Goal: Communication & Community: Answer question/provide support

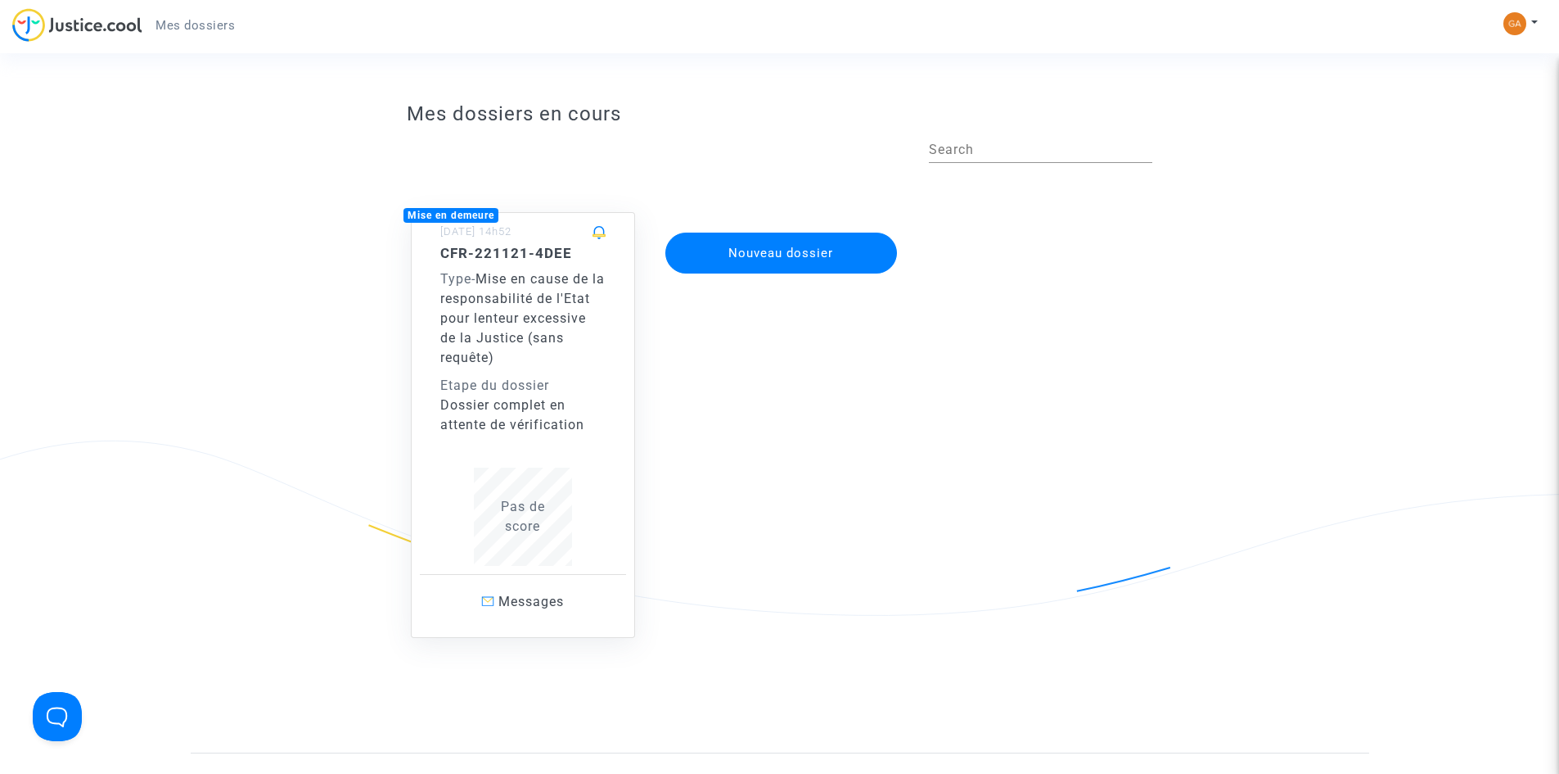
click at [580, 269] on div "Type - Mise en cause de la responsabilité de l'Etat pour lenteur excessive de l…" at bounding box center [522, 318] width 165 height 98
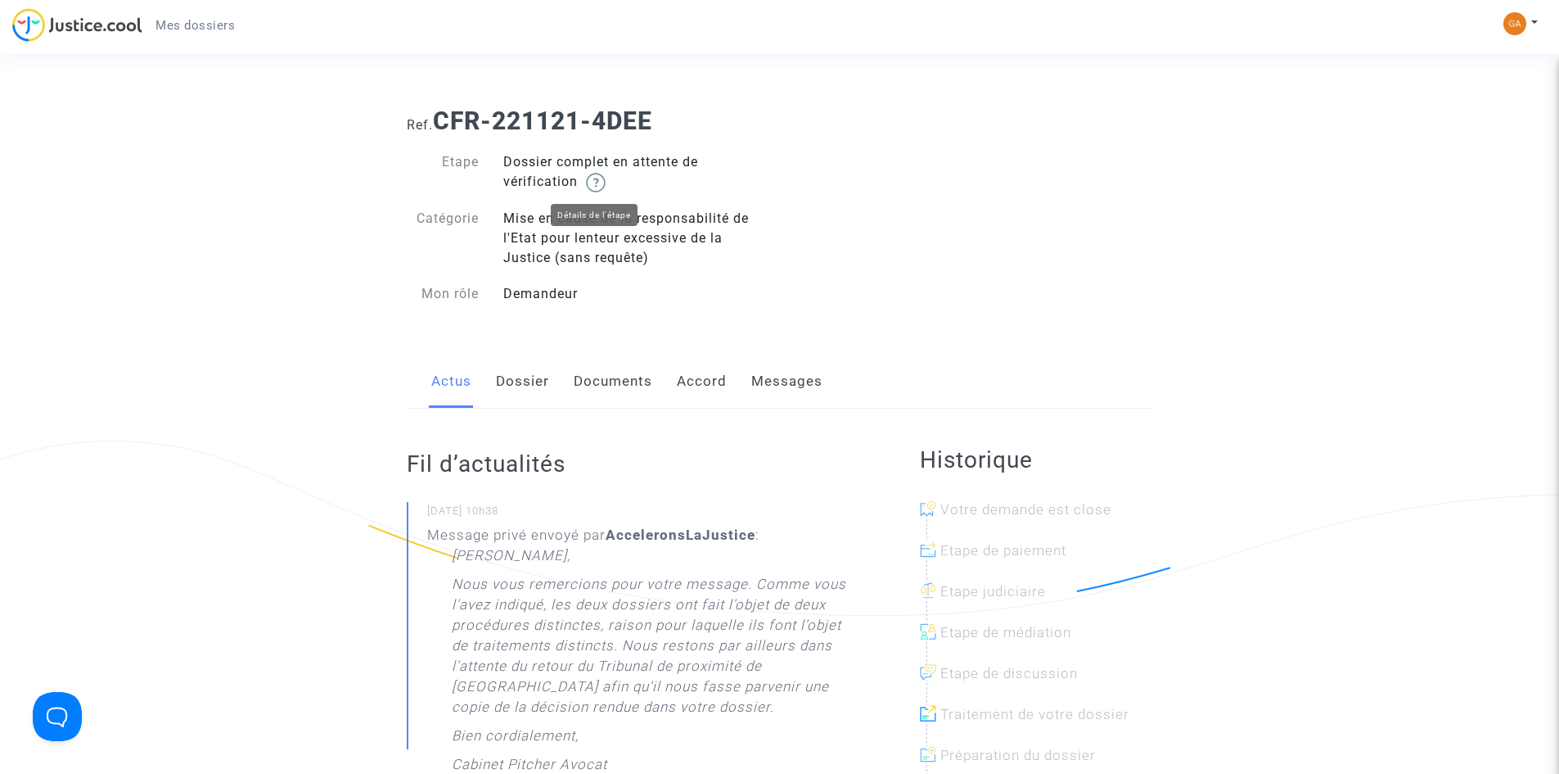
click at [600, 184] on img at bounding box center [596, 183] width 20 height 20
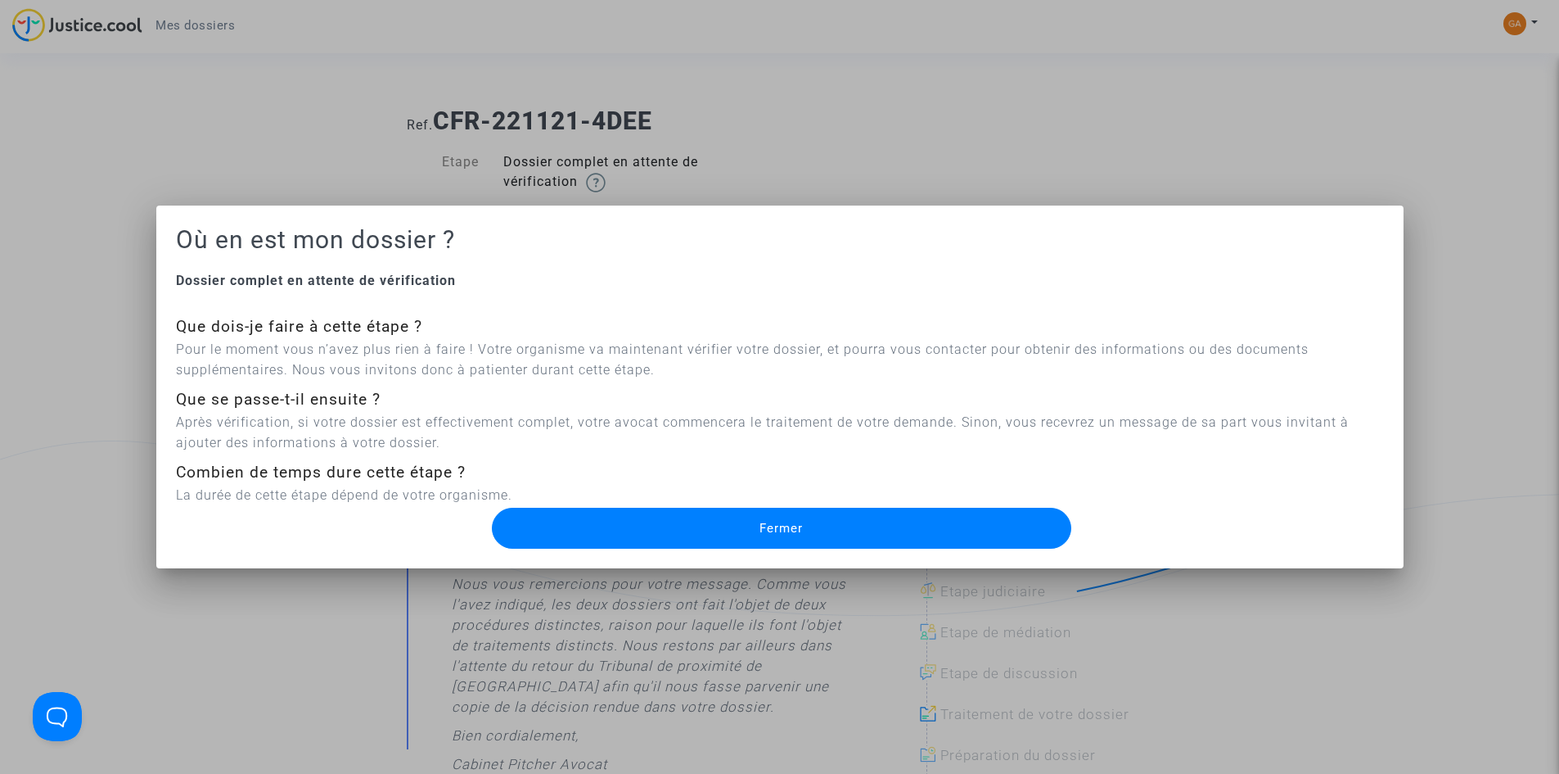
click at [622, 535] on button "Fermer" at bounding box center [782, 528] width 580 height 41
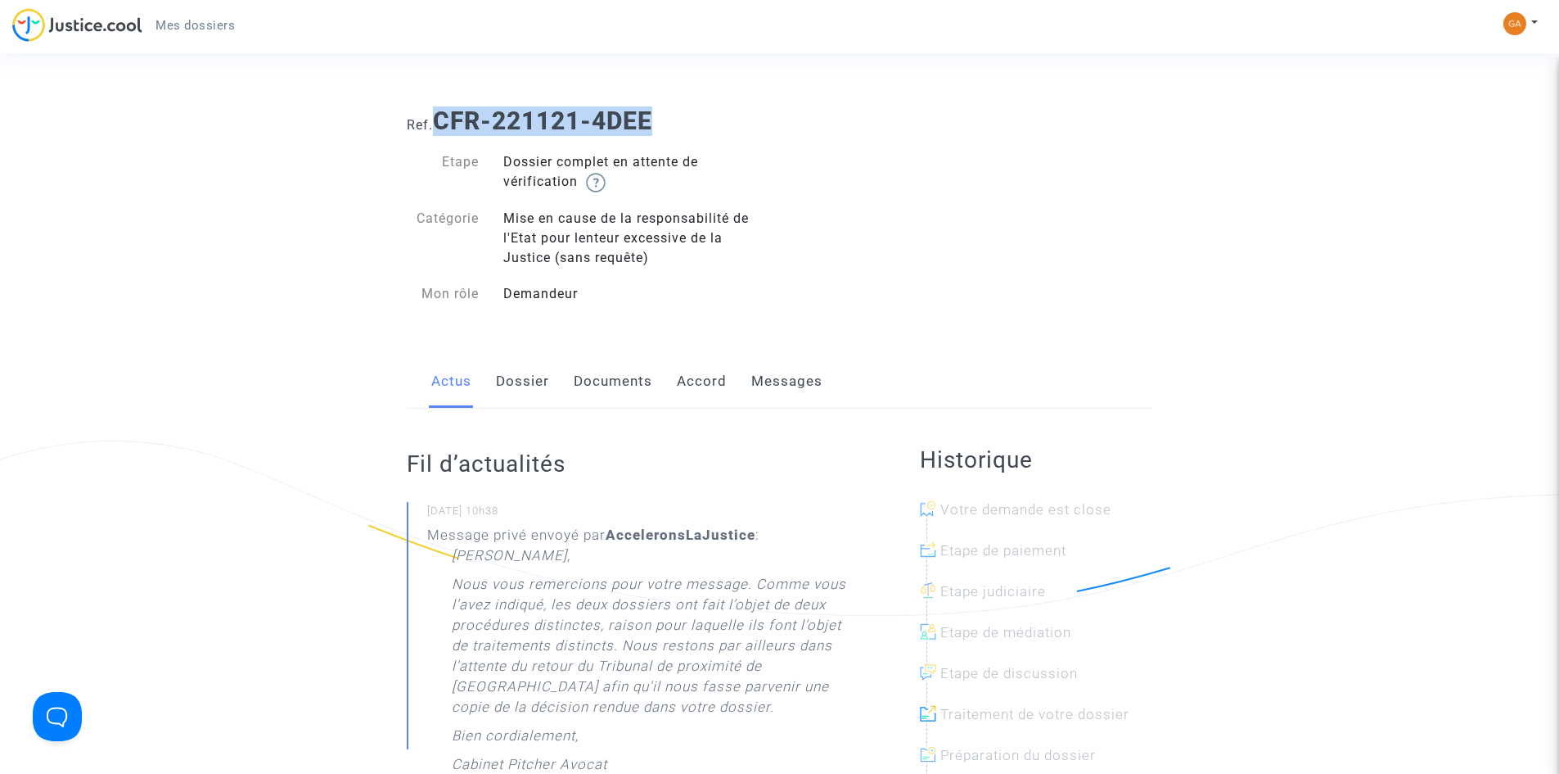
drag, startPoint x: 668, startPoint y: 119, endPoint x: 438, endPoint y: 115, distance: 230.1
click at [438, 115] on h1 "Ref. CFR-221121-4DEE" at bounding box center [780, 120] width 746 height 29
copy b "CFR-221121-4DEE"
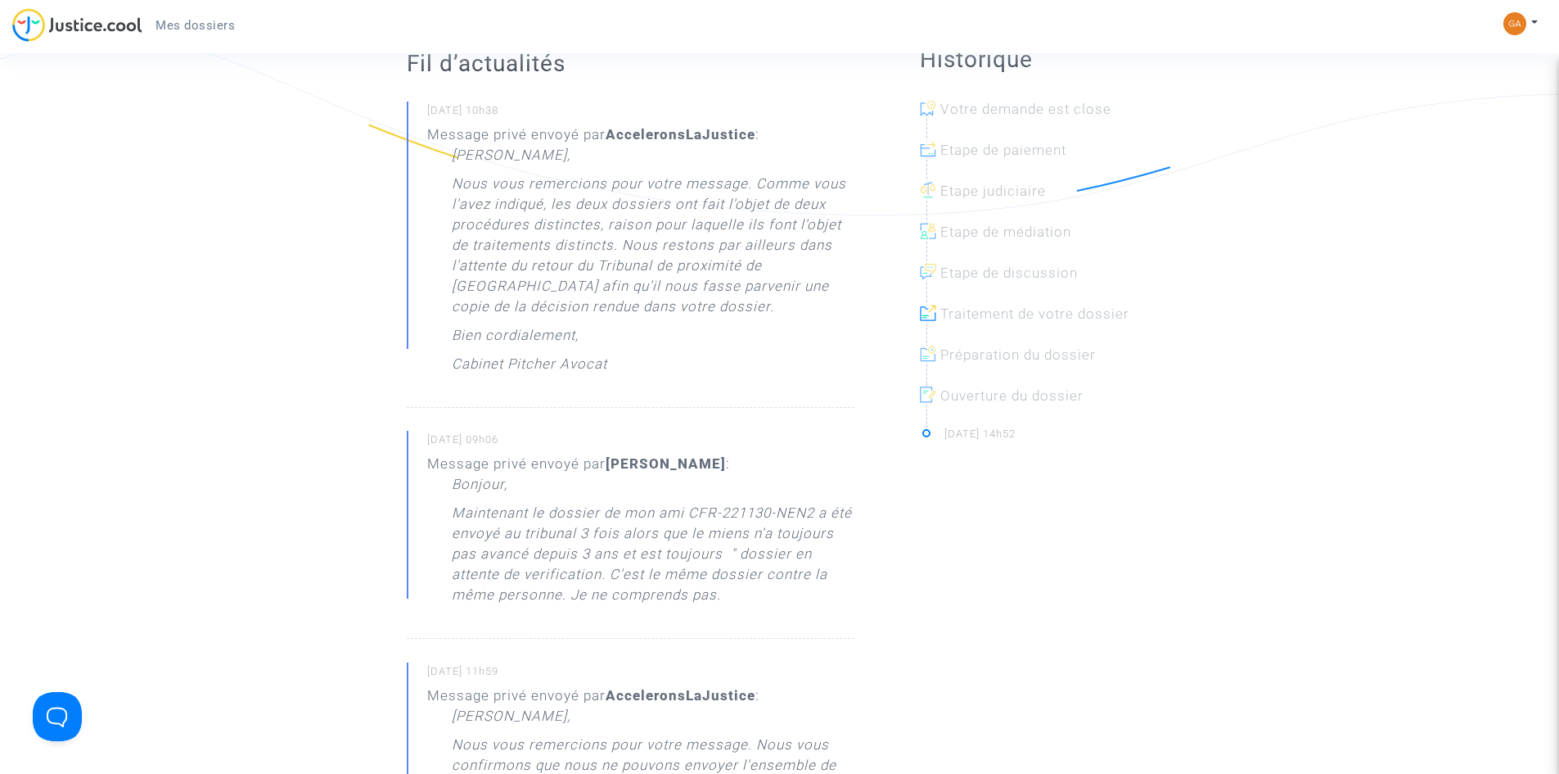
scroll to position [82, 0]
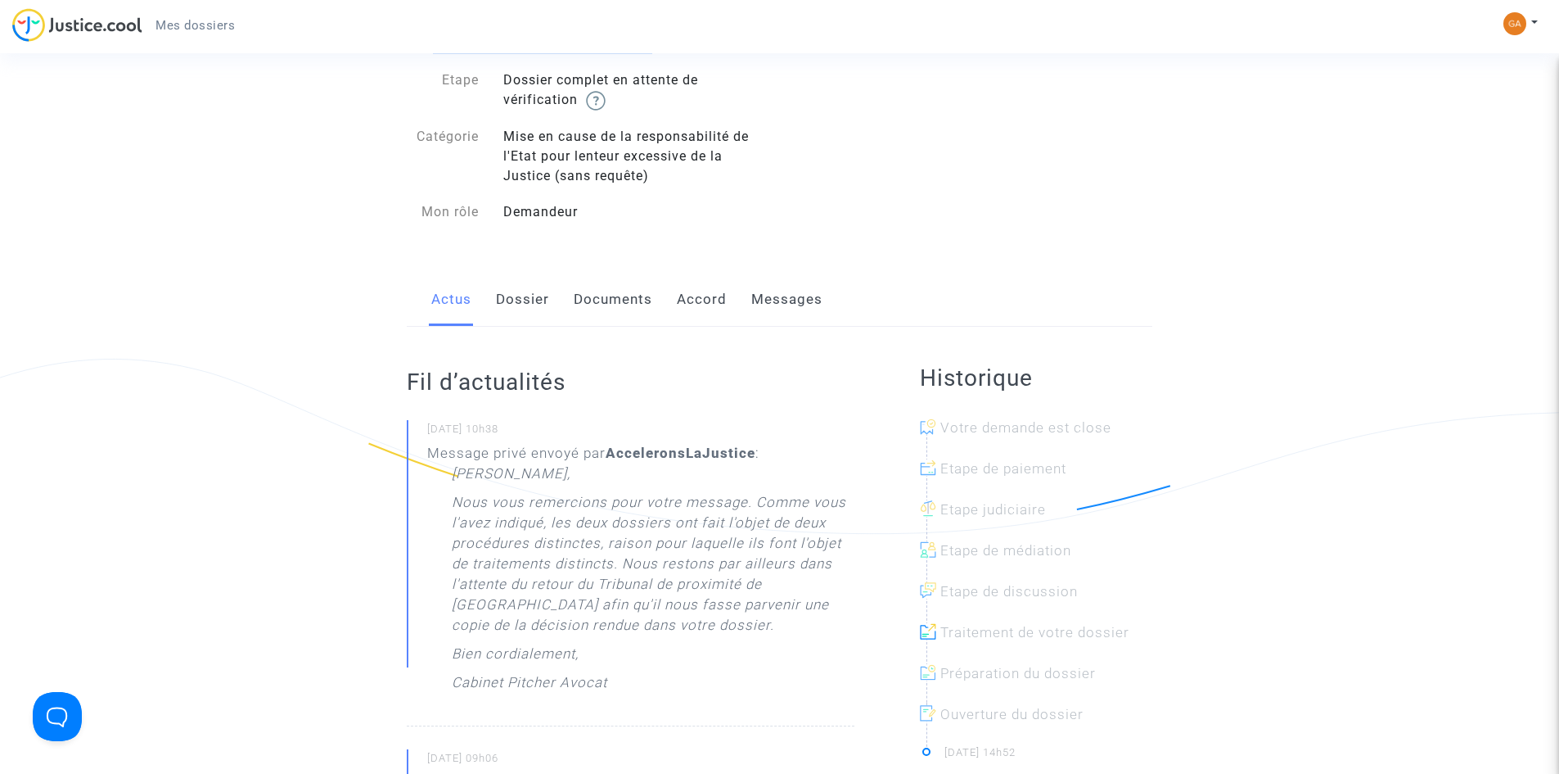
click at [761, 309] on link "Messages" at bounding box center [787, 300] width 71 height 54
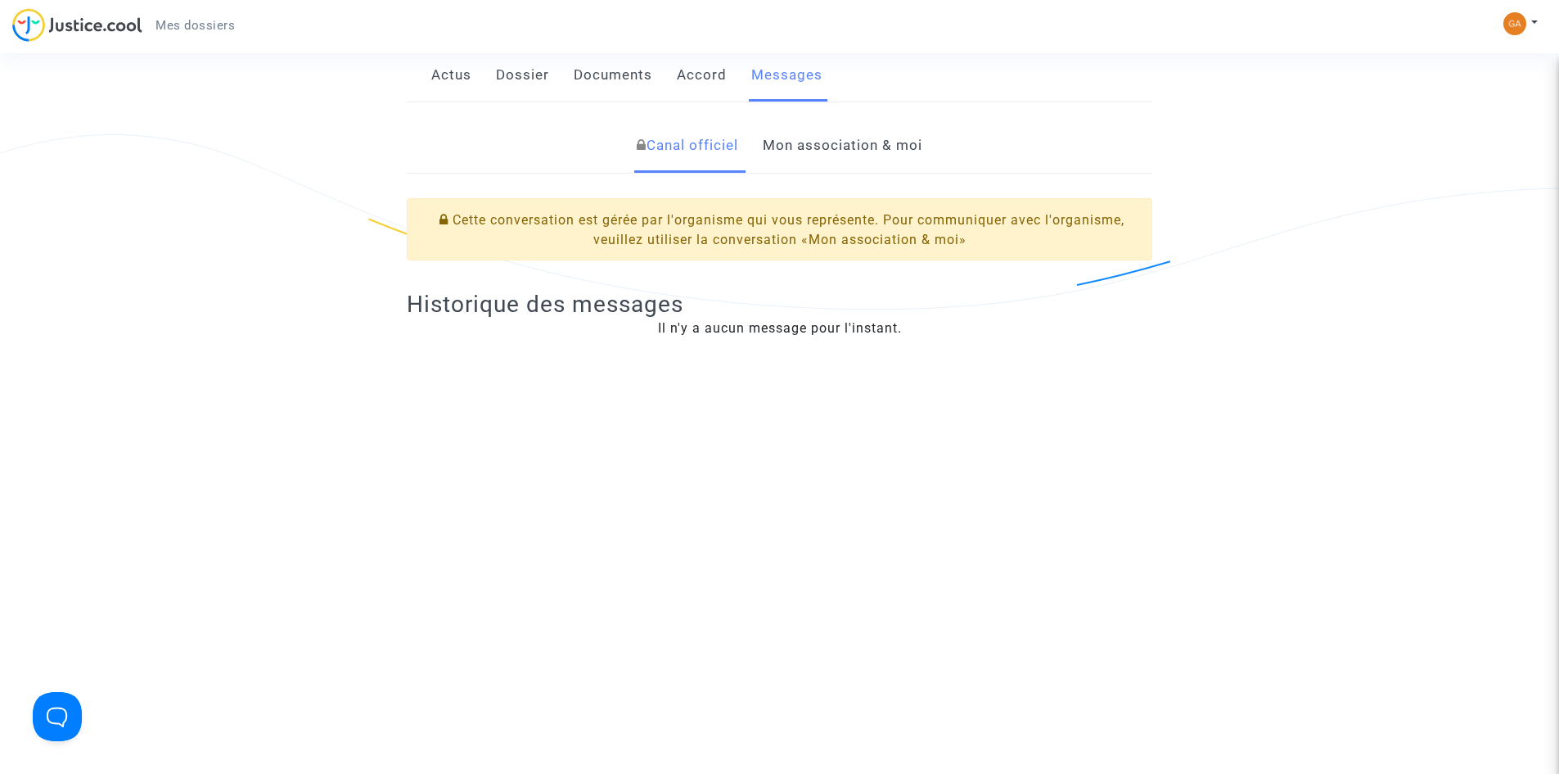
scroll to position [164, 0]
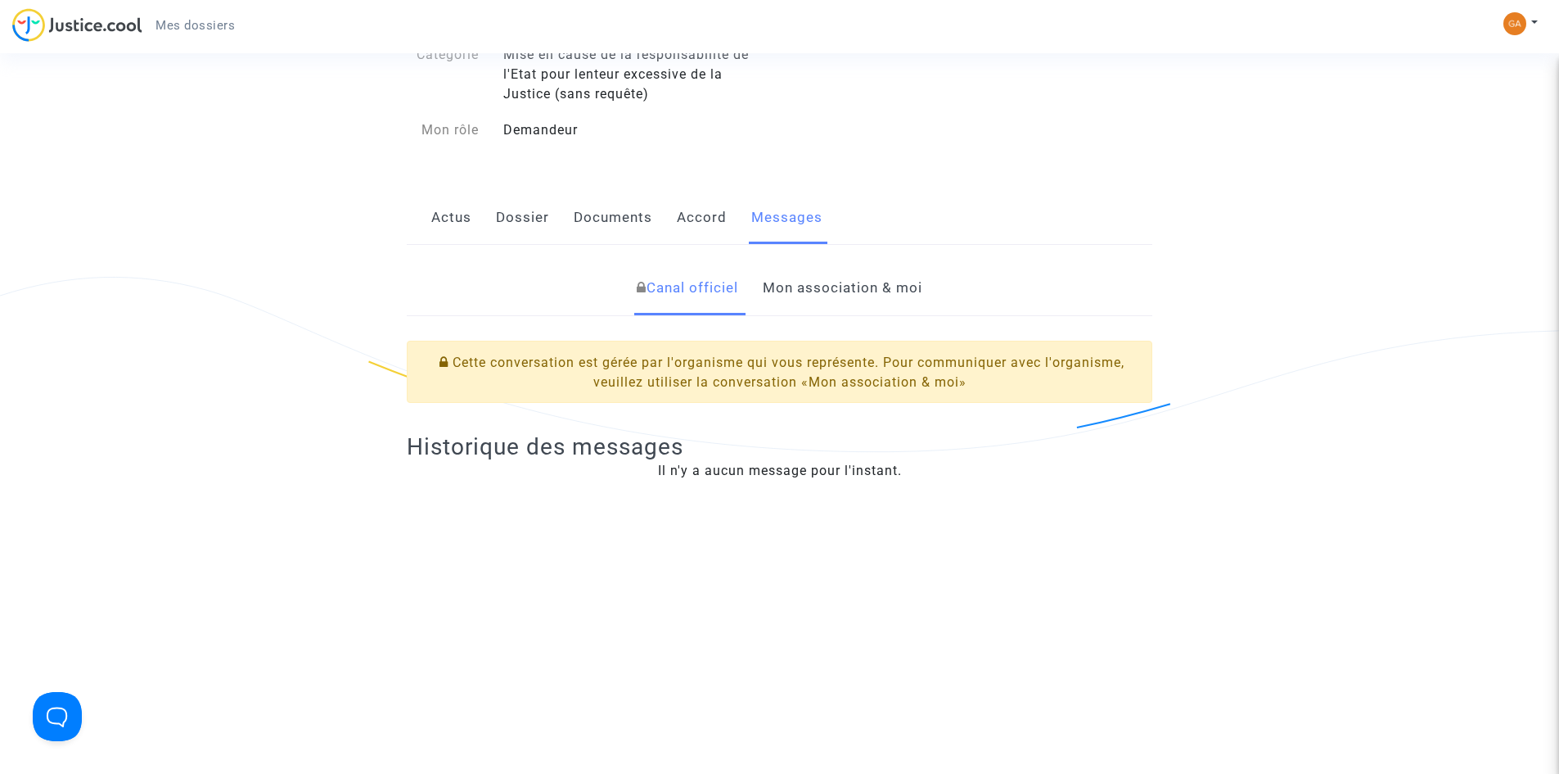
click at [819, 282] on link "Mon association & moi" at bounding box center [843, 288] width 160 height 54
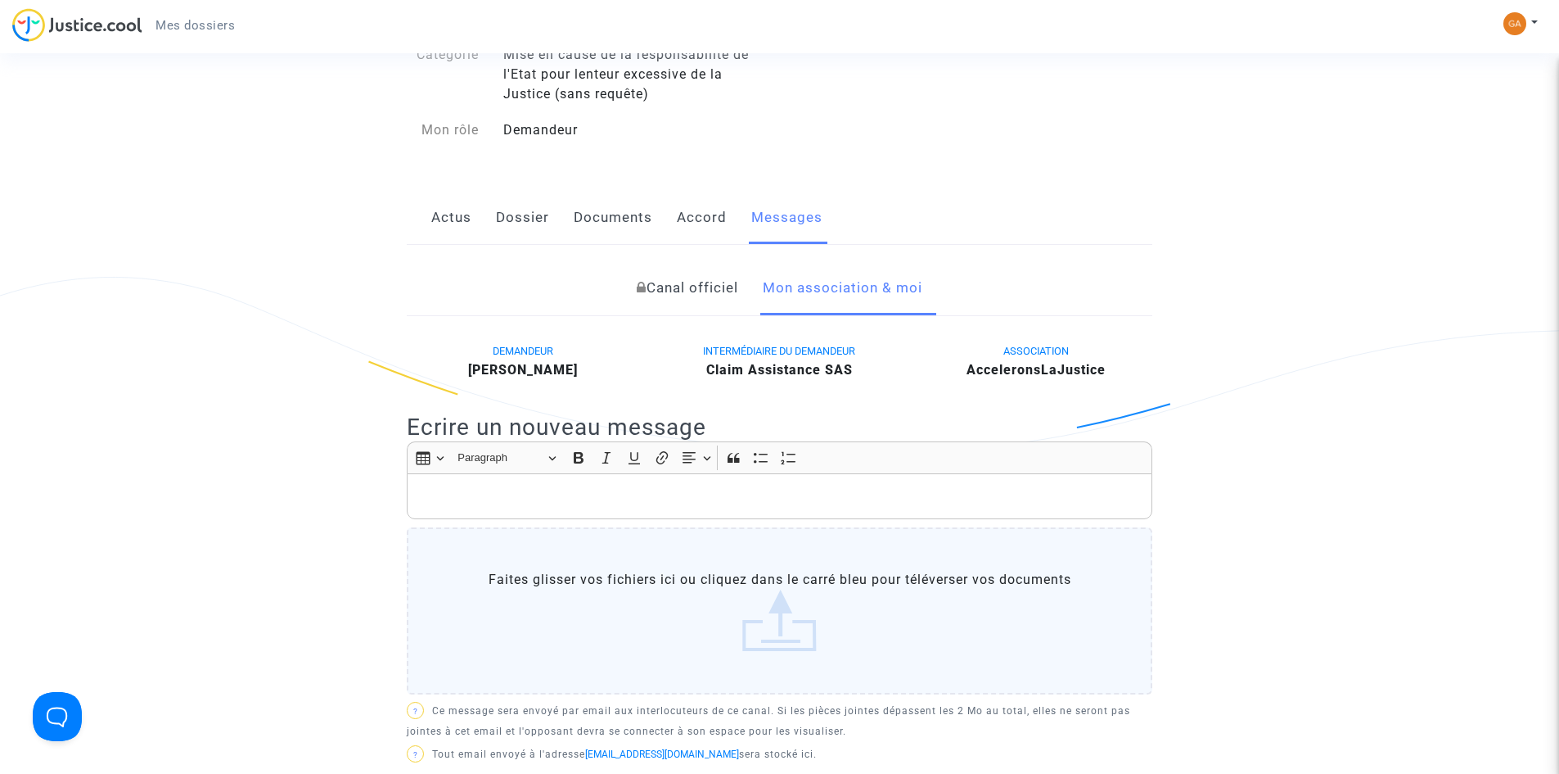
click at [541, 503] on p "Rich Text Editor, main" at bounding box center [780, 496] width 729 height 20
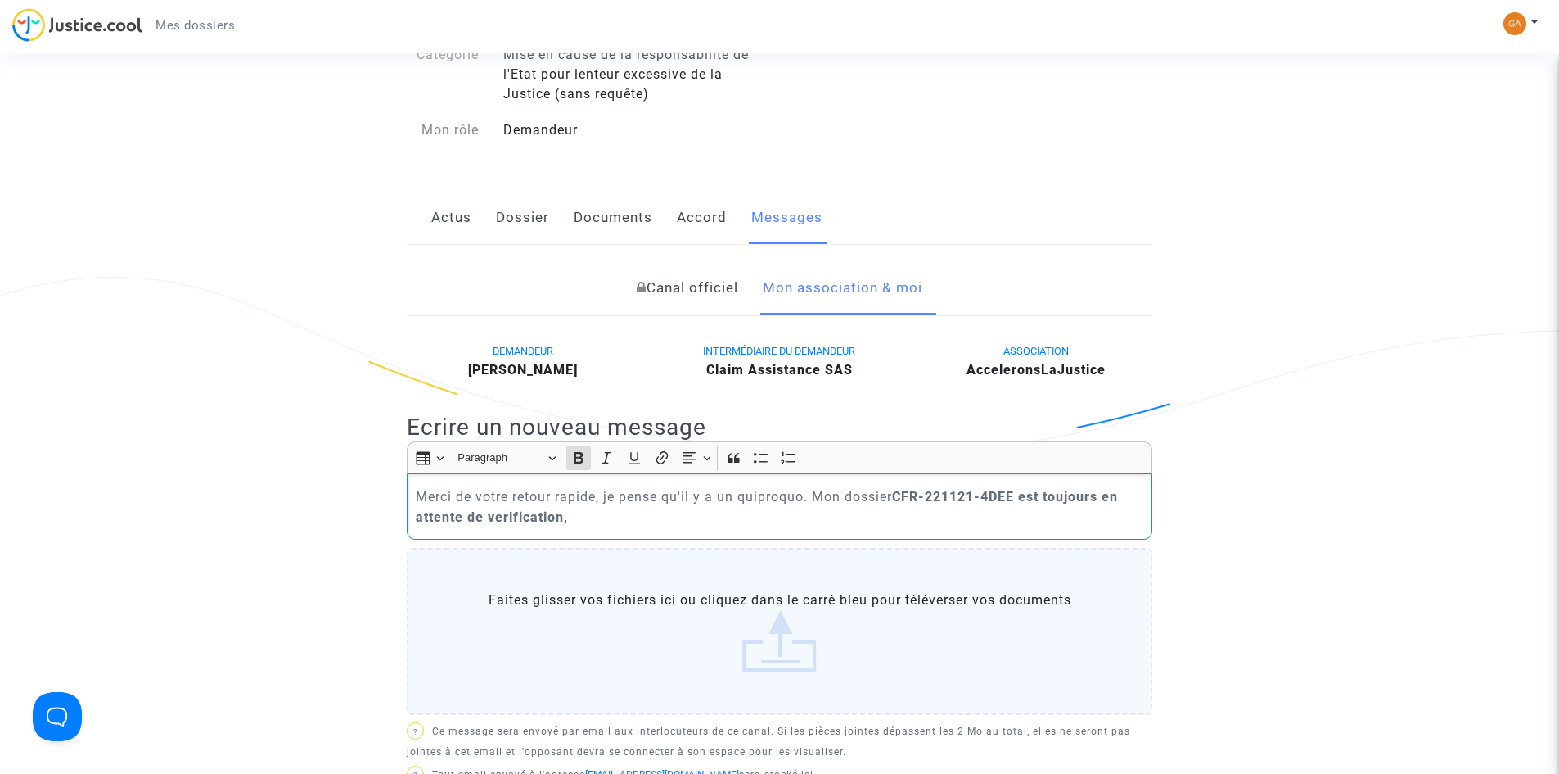
drag, startPoint x: 576, startPoint y: 519, endPoint x: 901, endPoint y: 497, distance: 325.7
click at [901, 497] on p "Merci de votre retour rapide, je pense qu'il y a un quiproquo. Mon dossier CFR-…" at bounding box center [780, 506] width 729 height 41
drag, startPoint x: 901, startPoint y: 497, endPoint x: 839, endPoint y: 530, distance: 70.7
click at [839, 530] on div "Merci de votre retour rapide, je pense qu'il y a un quiproquo. Mon dossier CFR-…" at bounding box center [780, 506] width 746 height 66
drag, startPoint x: 576, startPoint y: 527, endPoint x: 366, endPoint y: 468, distance: 218.5
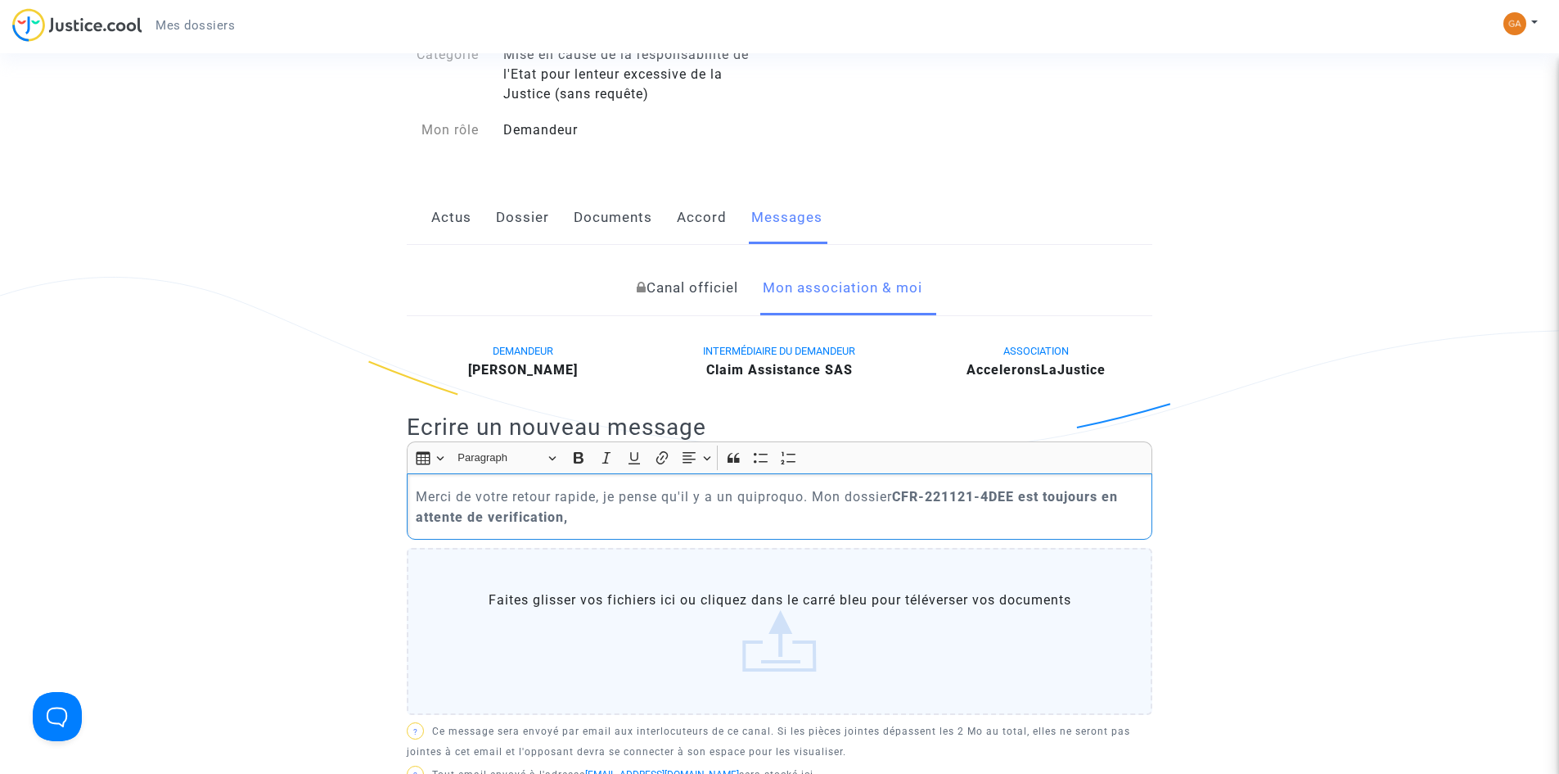
click at [576, 456] on icon "Editor toolbar" at bounding box center [579, 457] width 10 height 11
click at [575, 518] on p "Merci de votre retour rapide, je pense qu'il y a un quiproquo. Mon dossier CFR-…" at bounding box center [780, 506] width 729 height 41
click at [923, 525] on p "Merci de votre retour rapide, je pense qu'il y a un quiproquo. Mon dossier CFR-…" at bounding box center [780, 506] width 729 height 41
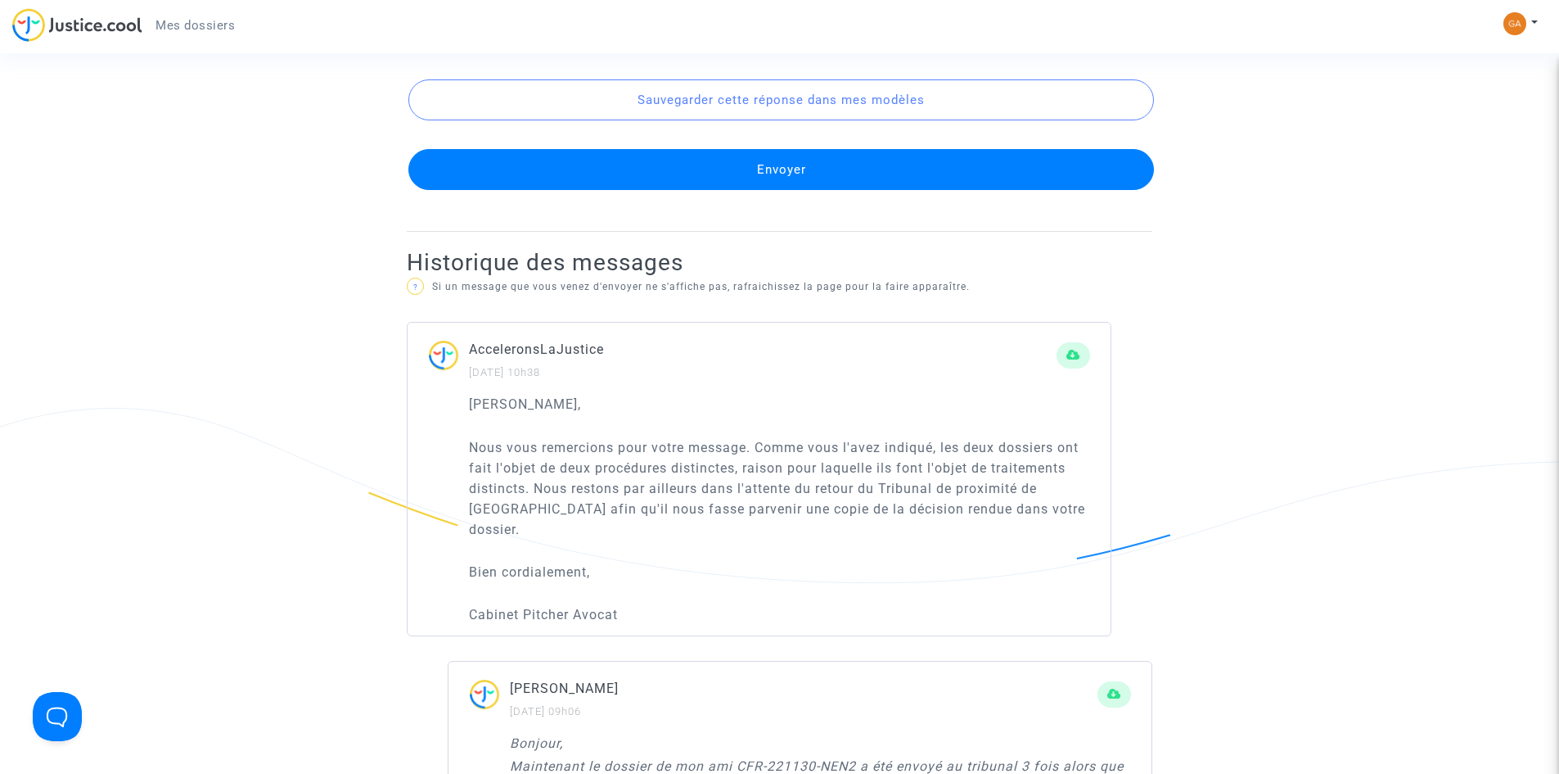
scroll to position [1146, 0]
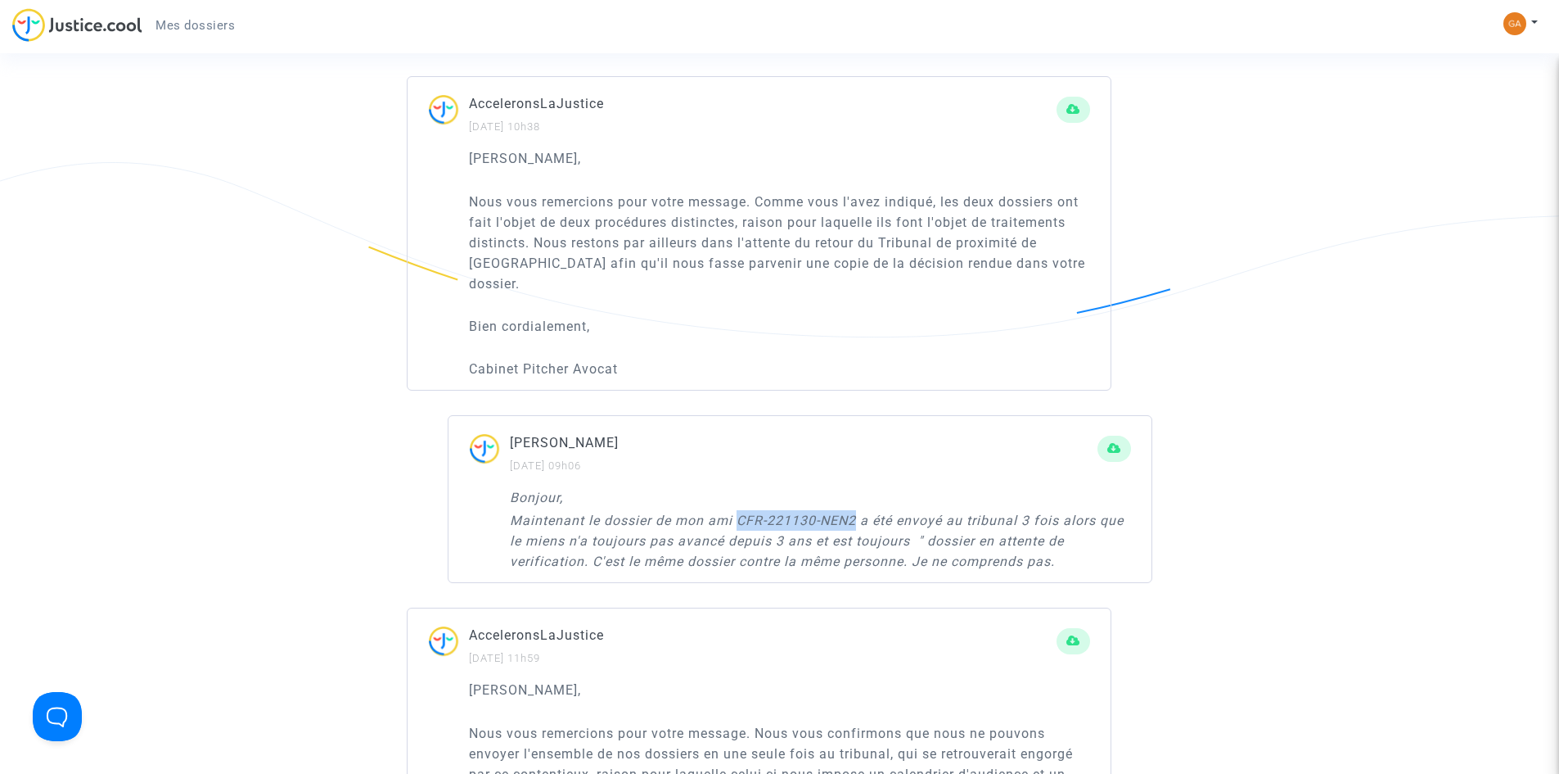
drag, startPoint x: 856, startPoint y: 521, endPoint x: 738, endPoint y: 521, distance: 118.7
click at [738, 521] on icon "Maintenant le dossier de mon ami CFR-221130-NEN2 a été envoyé au tribunal 3 foi…" at bounding box center [817, 540] width 614 height 56
copy icon "CFR-221130-NEN2"
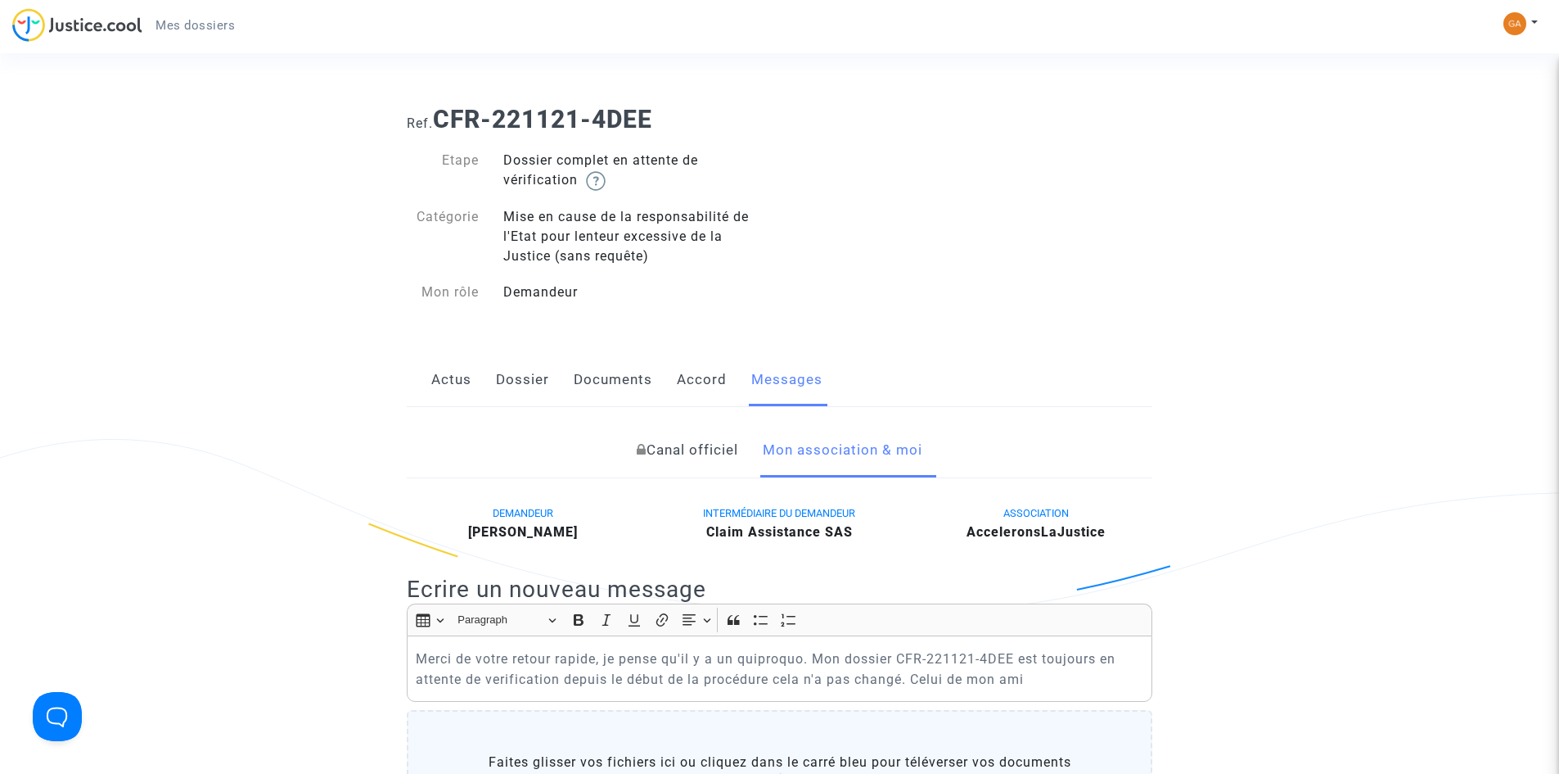
scroll to position [0, 0]
click at [1073, 684] on p "Merci de votre retour rapide, je pense qu'il y a un quiproquo. Mon dossier CFR-…" at bounding box center [780, 670] width 729 height 41
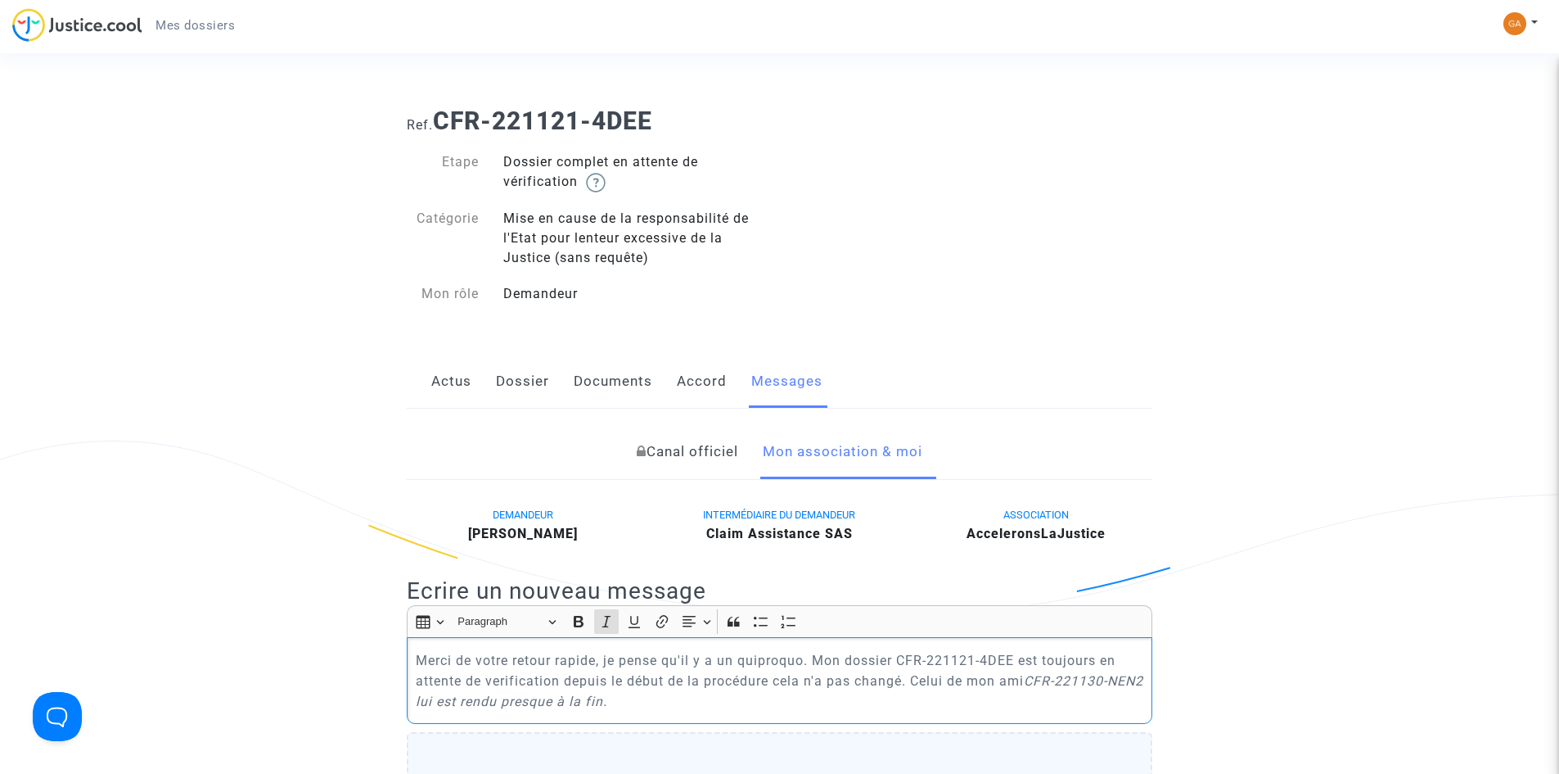
drag, startPoint x: 670, startPoint y: 702, endPoint x: 298, endPoint y: 608, distance: 384.0
click at [599, 620] on icon "Editor toolbar" at bounding box center [606, 621] width 16 height 16
click at [662, 708] on p "Merci de votre retour rapide, je pense qu'il y a un quiproquo. Mon dossier CFR-…" at bounding box center [780, 680] width 729 height 61
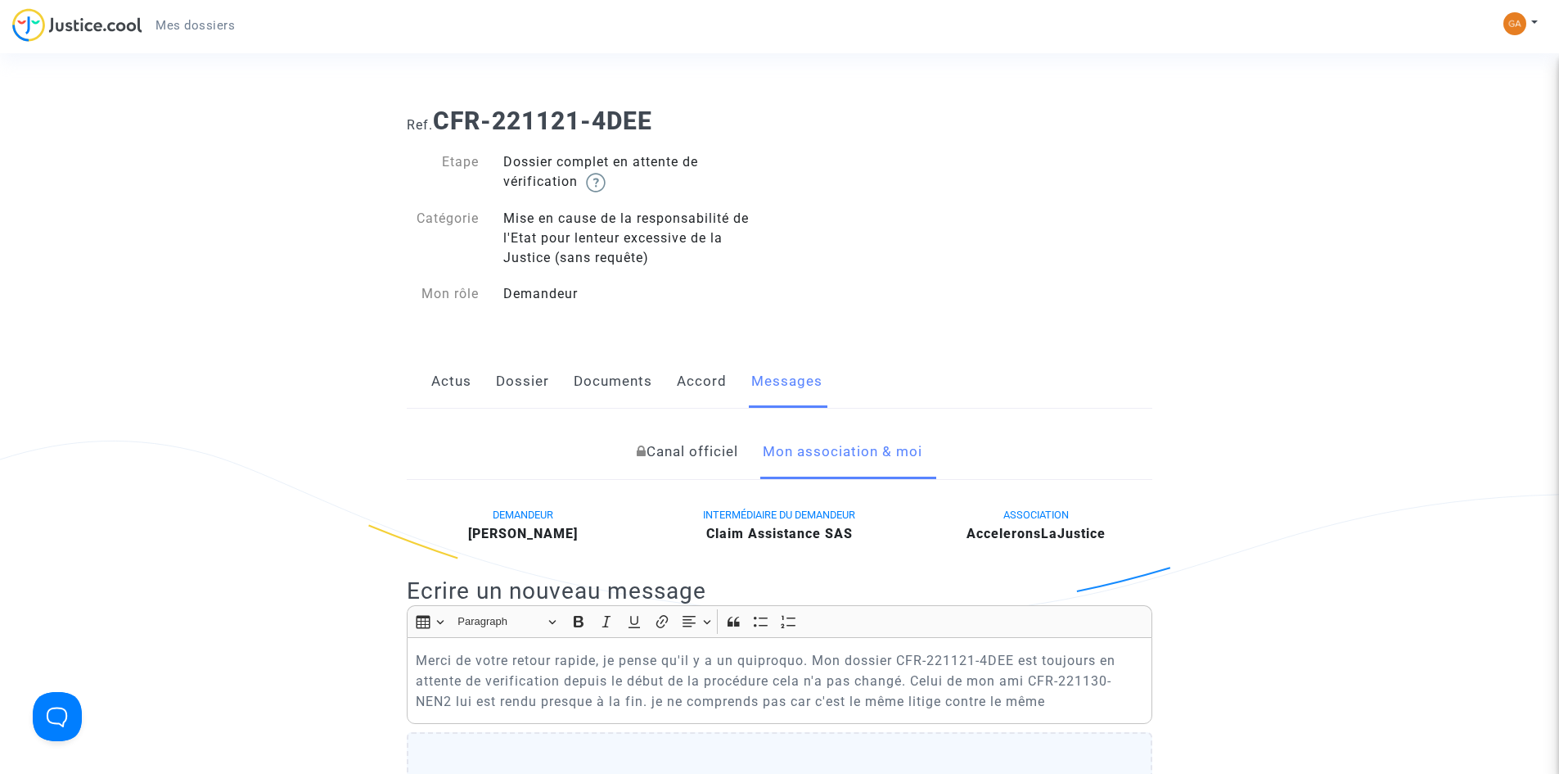
drag, startPoint x: 1056, startPoint y: 702, endPoint x: 1099, endPoint y: 720, distance: 47.3
click at [1056, 702] on p "Merci de votre retour rapide, je pense qu'il y a un quiproquo. Mon dossier CFR-…" at bounding box center [780, 680] width 729 height 61
click at [1076, 706] on p "Merci de votre retour rapide, je pense qu'il y a un quiproquo. Mon dossier CFR-…" at bounding box center [780, 680] width 729 height 61
click at [1081, 706] on p "Merci de votre retour rapide, je pense qu'il y a un quiproquo. Mon dossier CFR-…" at bounding box center [780, 680] width 729 height 61
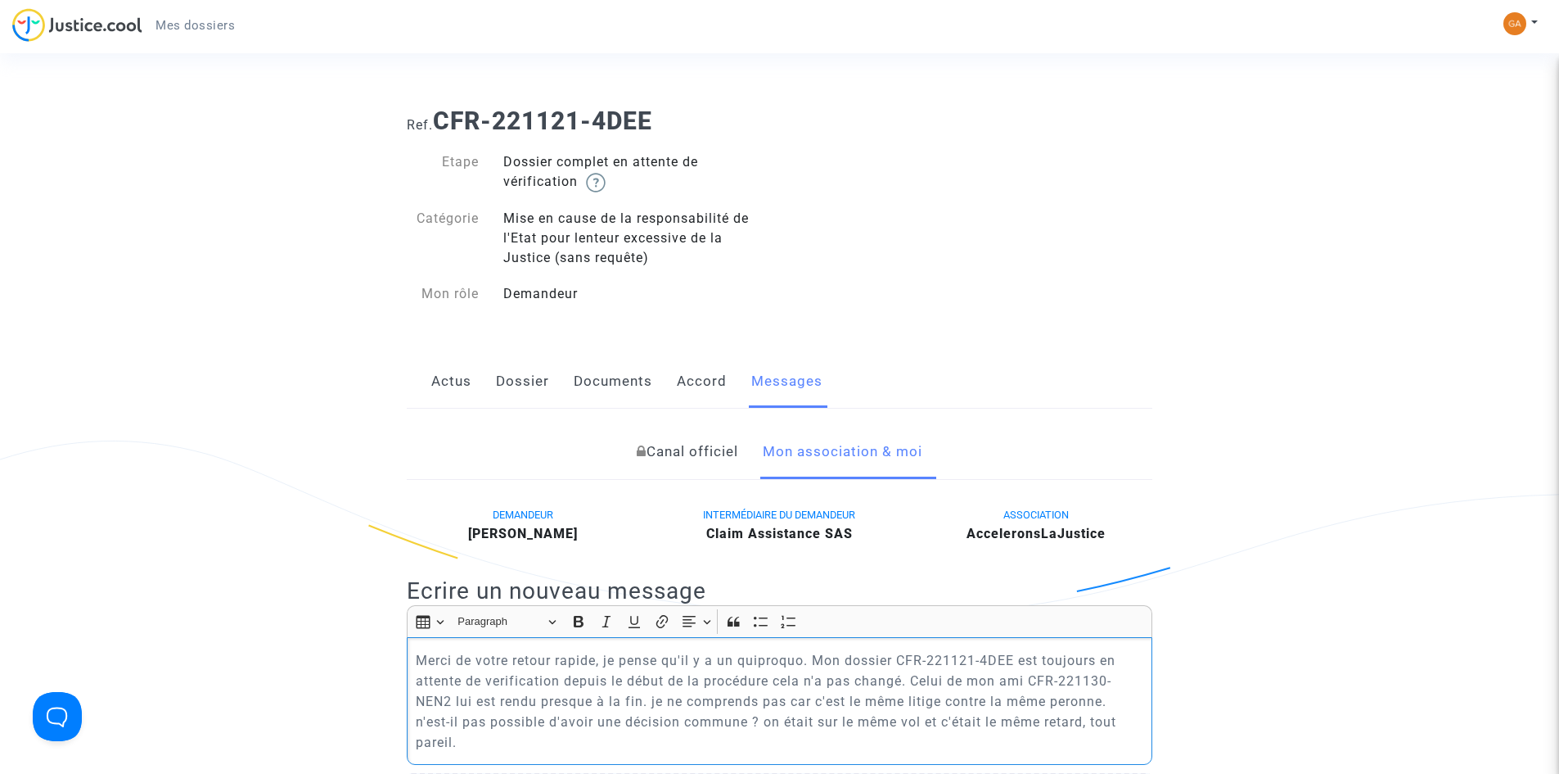
click at [893, 689] on p "Merci de votre retour rapide, je pense qu'il y a un quiproquo. Mon dossier CFR-…" at bounding box center [780, 701] width 729 height 102
click at [697, 682] on p "Merci de votre retour rapide, je pense qu'il y a un quiproquo. Mon dossier CFR-…" at bounding box center [780, 701] width 729 height 102
click at [917, 676] on p "Merci de votre retour rapide, je pense qu'il y a un quiproquo. Mon dossier CFR-…" at bounding box center [780, 701] width 729 height 102
click at [928, 693] on p "Merci de votre retour rapide, je pense qu'il y a un quiproquo. Mon dossier CFR-…" at bounding box center [780, 701] width 729 height 102
click at [657, 708] on p "Merci de votre retour rapide, je pense qu'il y a un quiproquo. Mon dossier CFR-…" at bounding box center [780, 701] width 729 height 102
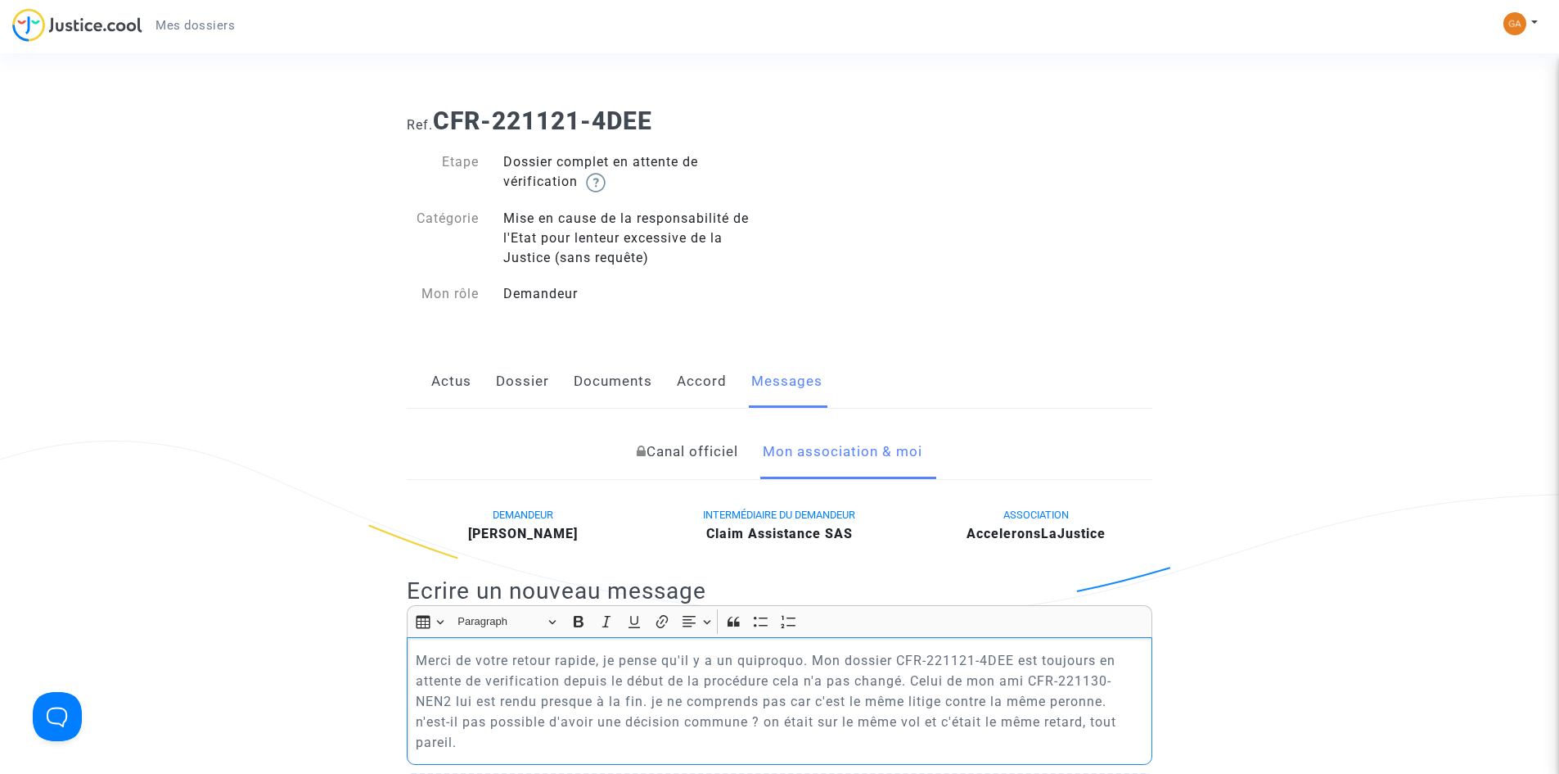
click at [641, 738] on p "Merci de votre retour rapide, je pense qu'il y a un quiproquo. Mon dossier CFR-…" at bounding box center [780, 701] width 729 height 102
click at [774, 675] on p "Merci de votre retour rapide, je pense qu'il y a un quiproquo. Mon dossier CFR-…" at bounding box center [780, 701] width 729 height 102
click at [858, 675] on p "Merci de votre retour rapide, je pense qu'il y a un quiproquo. Mon dossier CFR-…" at bounding box center [780, 701] width 729 height 102
click at [540, 700] on p "Merci de votre retour rapide, je pense qu'il y a un quiproquo. Mon dossier CFR-…" at bounding box center [780, 701] width 729 height 102
click at [742, 705] on p "Merci de votre retour rapide, je pense qu'il y a un quiproquo. Mon dossier CFR-…" at bounding box center [780, 701] width 729 height 102
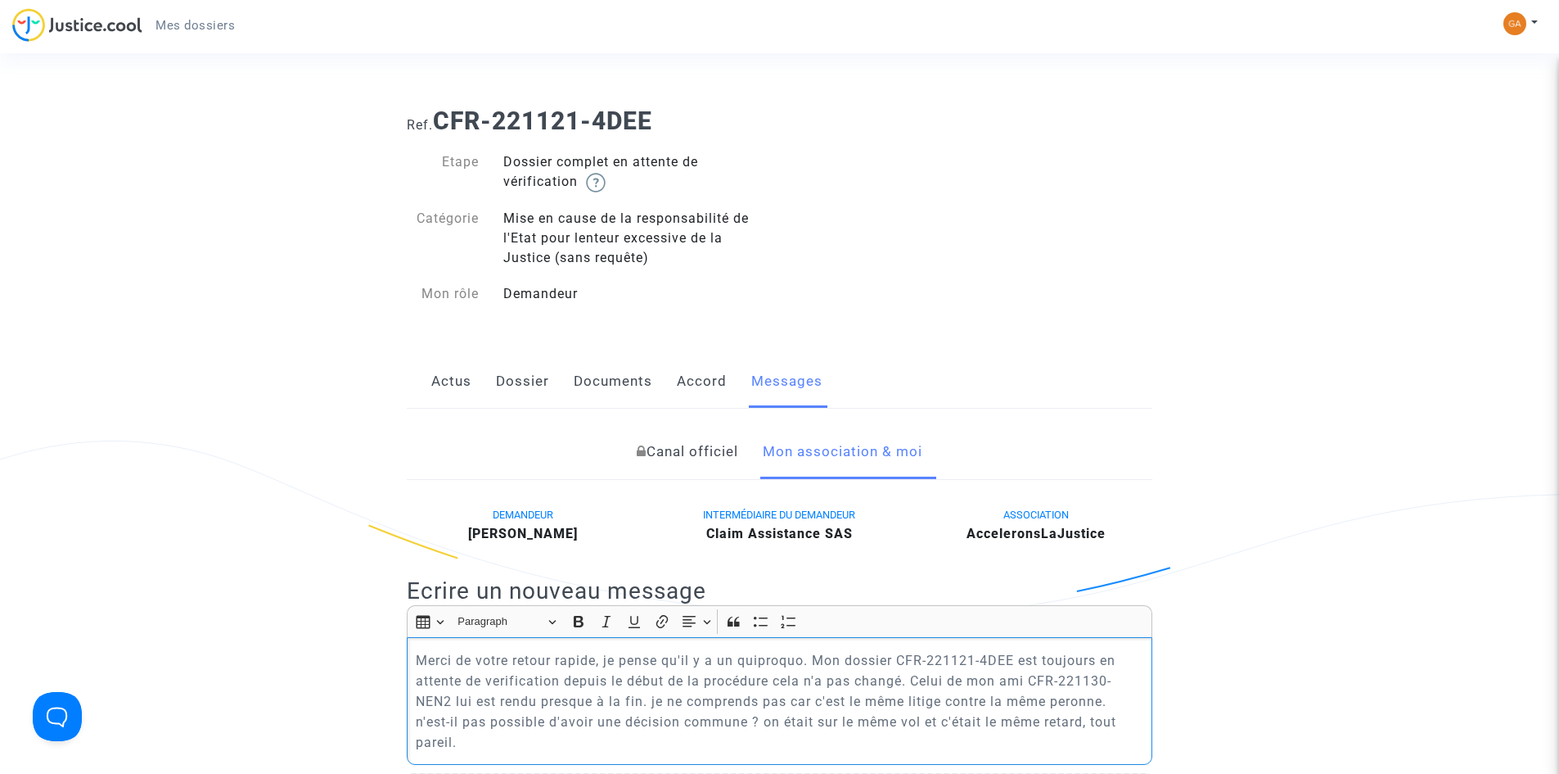
click at [903, 700] on p "Merci de votre retour rapide, je pense qu'il y a un quiproquo. Mon dossier CFR-…" at bounding box center [780, 701] width 729 height 102
click at [968, 713] on p "Merci de votre retour rapide, je pense qu'il y a un quiproquo. Mon dossier CFR-…" at bounding box center [780, 701] width 729 height 102
click at [641, 706] on p "Merci de votre retour rapide, je pense qu'il y a un quiproquo. Mon dossier CFR-…" at bounding box center [780, 701] width 729 height 102
click at [624, 730] on p "Merci de votre retour rapide, je pense qu'il y a un quiproquo. Mon dossier CFR-…" at bounding box center [780, 701] width 729 height 102
click at [625, 740] on p "Merci de votre retour rapide, je pense qu'il y a un quiproquo. Mon dossier CFR-…" at bounding box center [780, 701] width 729 height 102
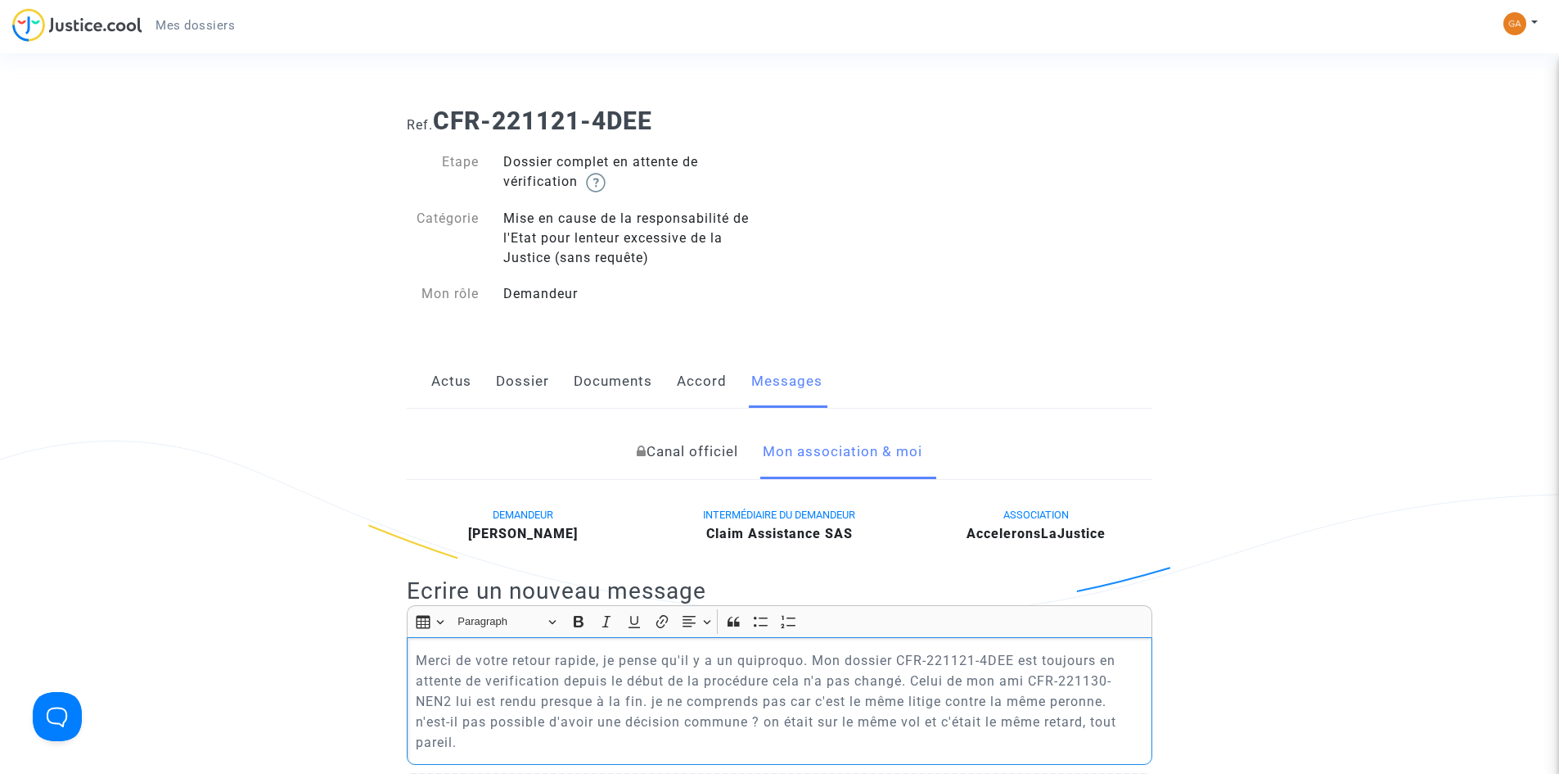
click at [623, 741] on p "Merci de votre retour rapide, je pense qu'il y a un quiproquo. Mon dossier CFR-…" at bounding box center [780, 701] width 729 height 102
click at [596, 742] on p "Merci de votre retour rapide, je pense qu'il y a un quiproquo. Mon dossier CFR-…" at bounding box center [780, 701] width 729 height 102
click at [594, 743] on p "Merci de votre retour rapide, je pense qu'il y a un quiproquo. Mon dossier CFR-…" at bounding box center [780, 701] width 729 height 102
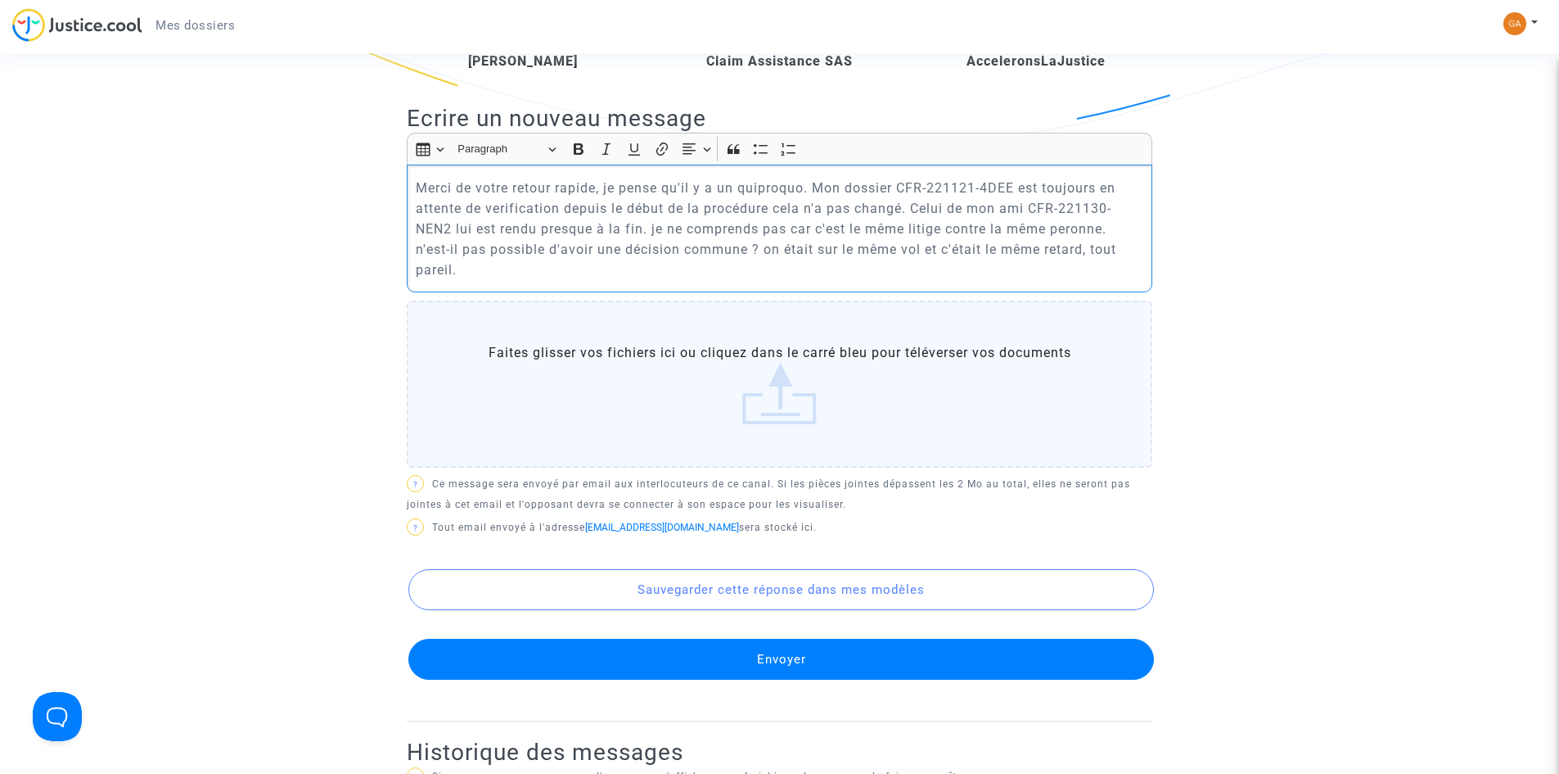
scroll to position [737, 0]
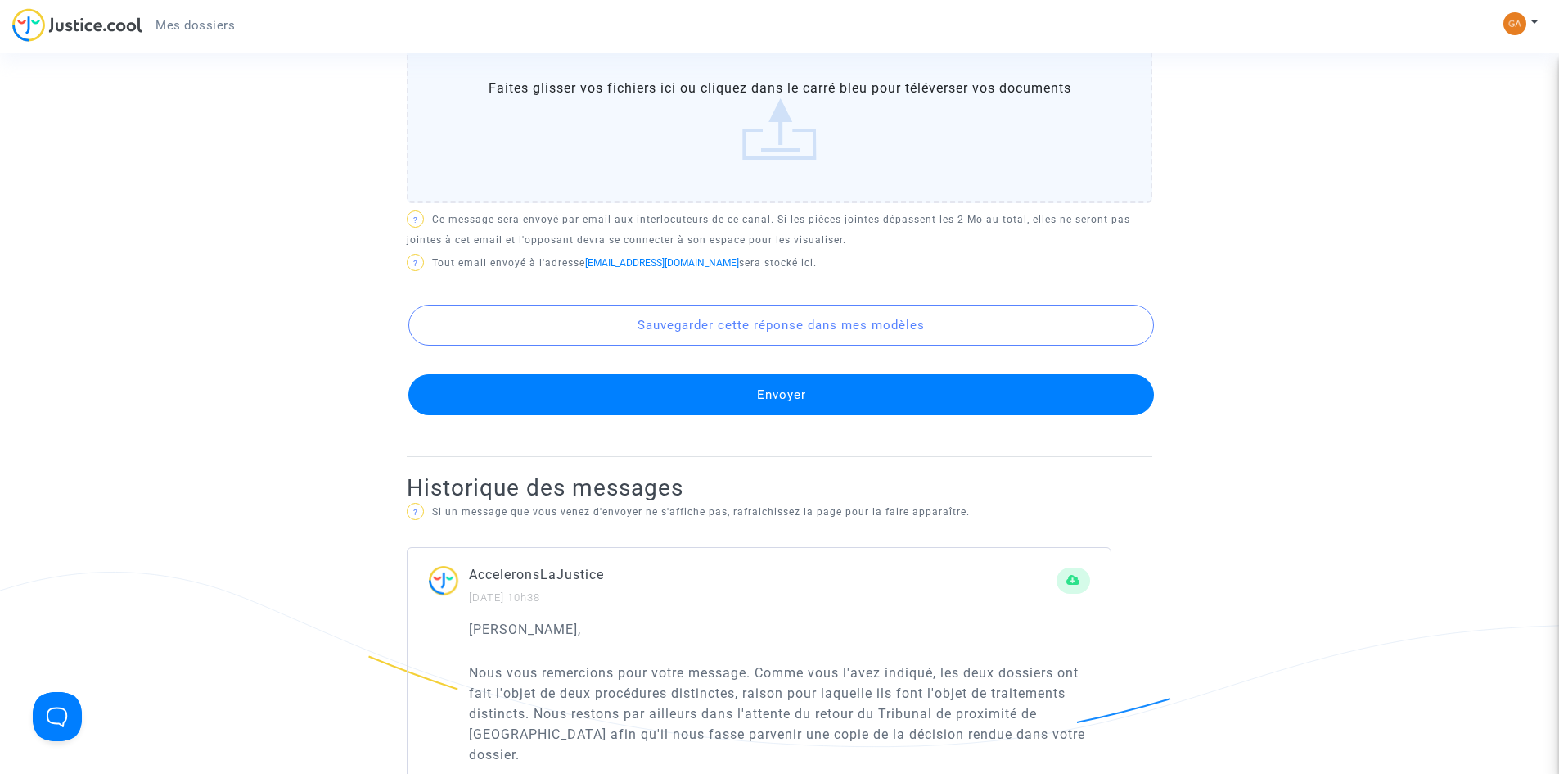
click at [727, 403] on button "Envoyer" at bounding box center [781, 394] width 746 height 41
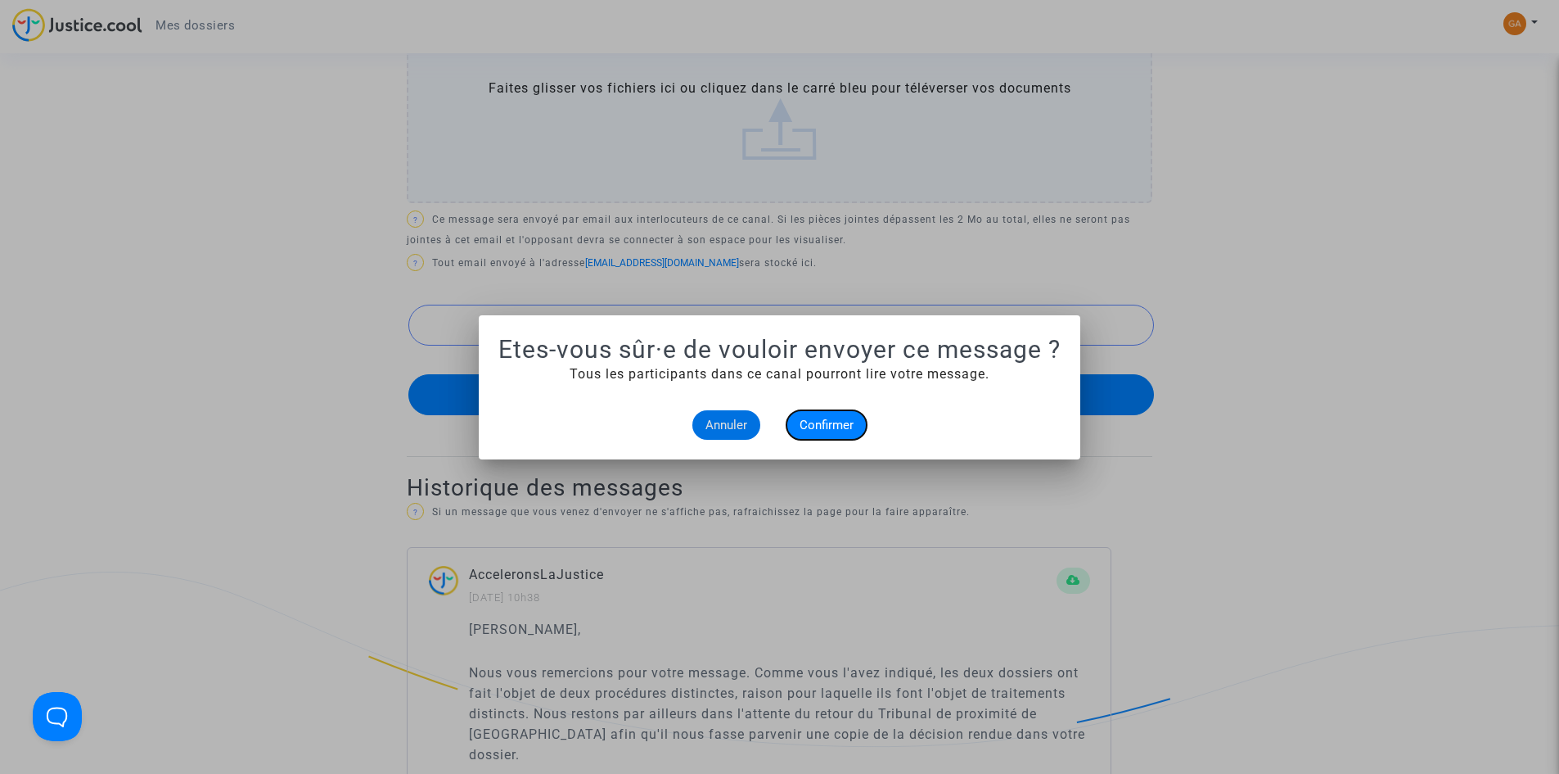
click at [824, 416] on button "Confirmer" at bounding box center [827, 424] width 80 height 29
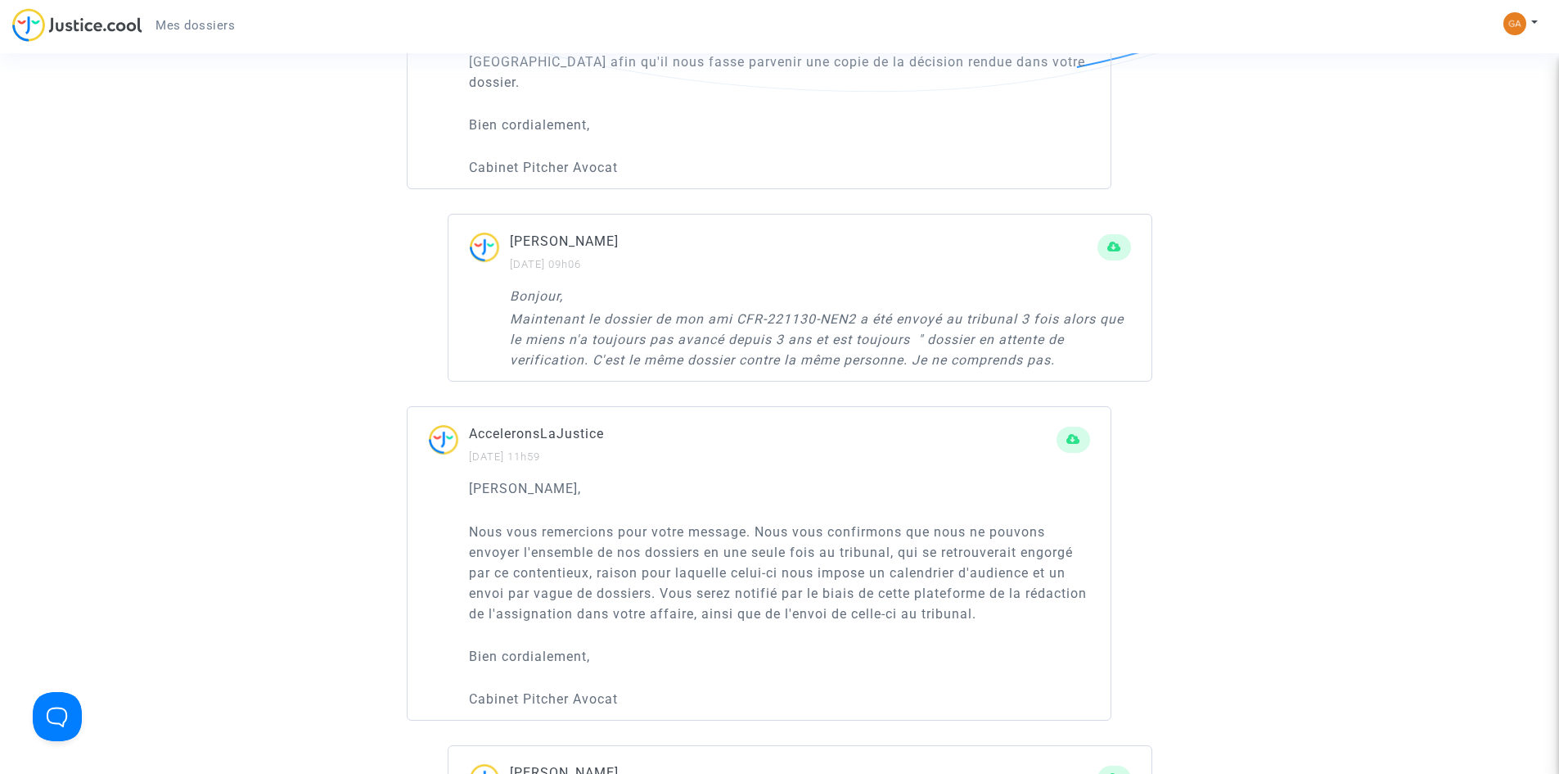
scroll to position [1801, 0]
